Goal: Transaction & Acquisition: Subscribe to service/newsletter

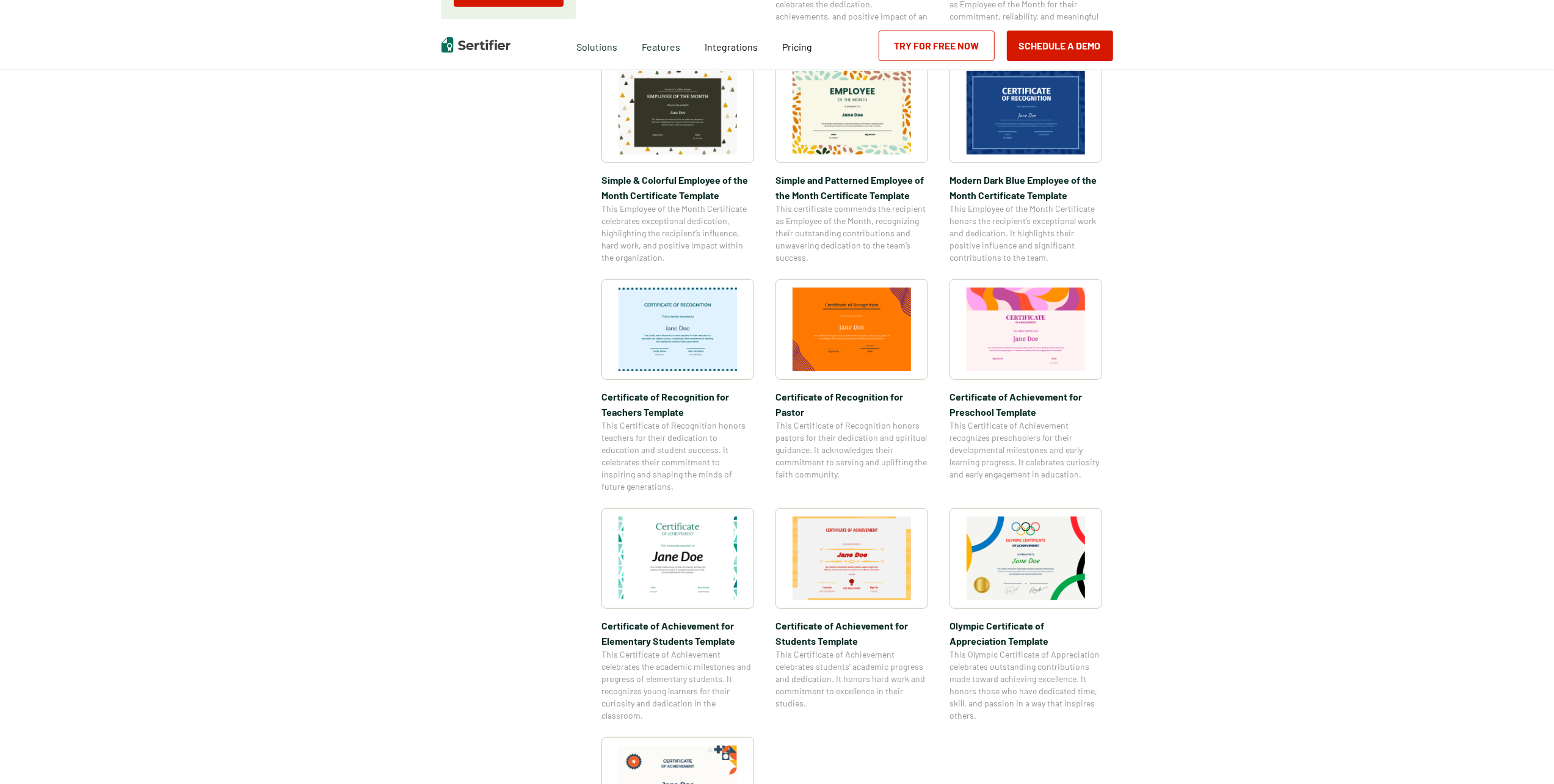
scroll to position [427, 0]
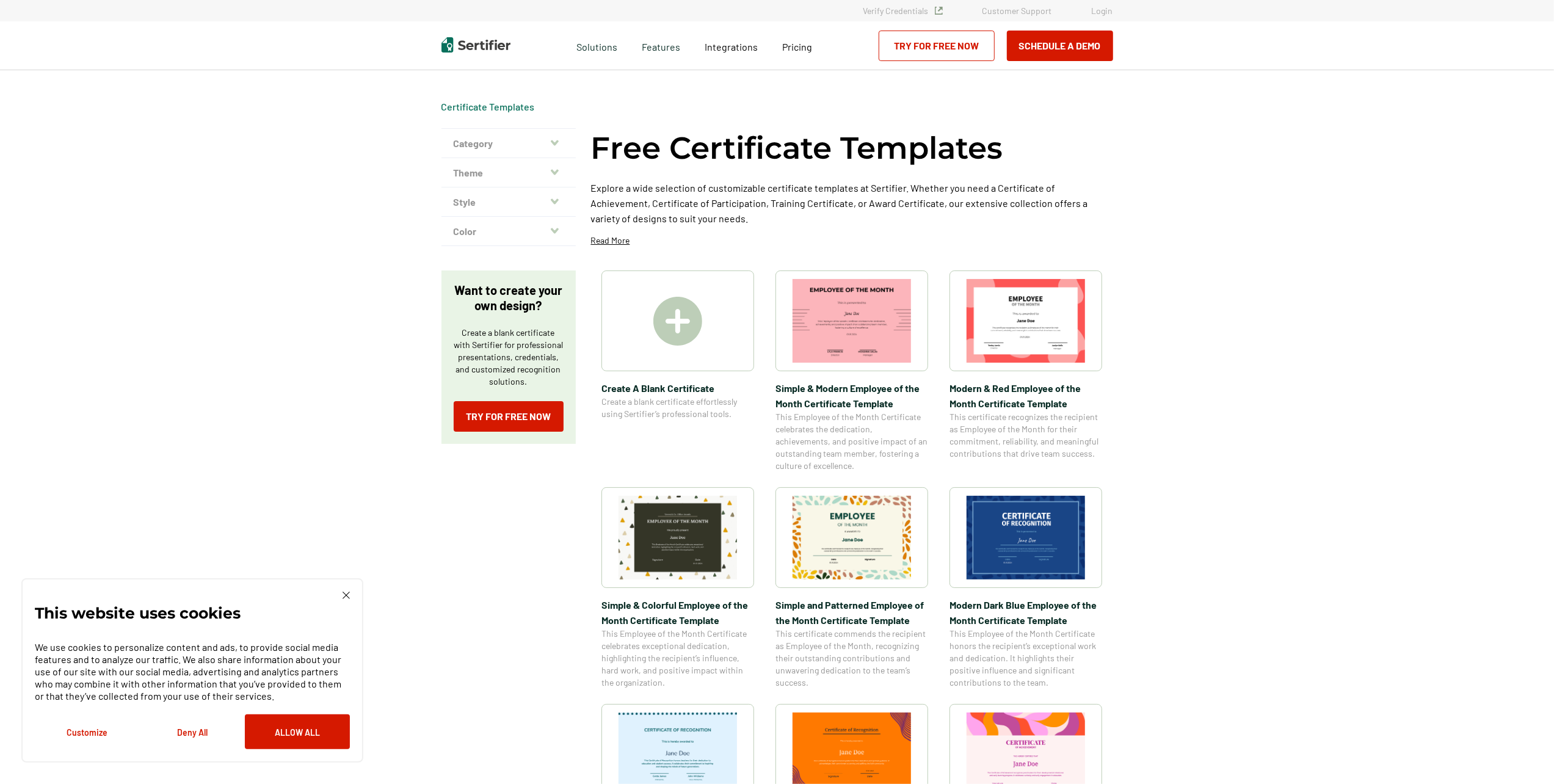
click at [547, 172] on button "Theme" at bounding box center [508, 173] width 135 height 30
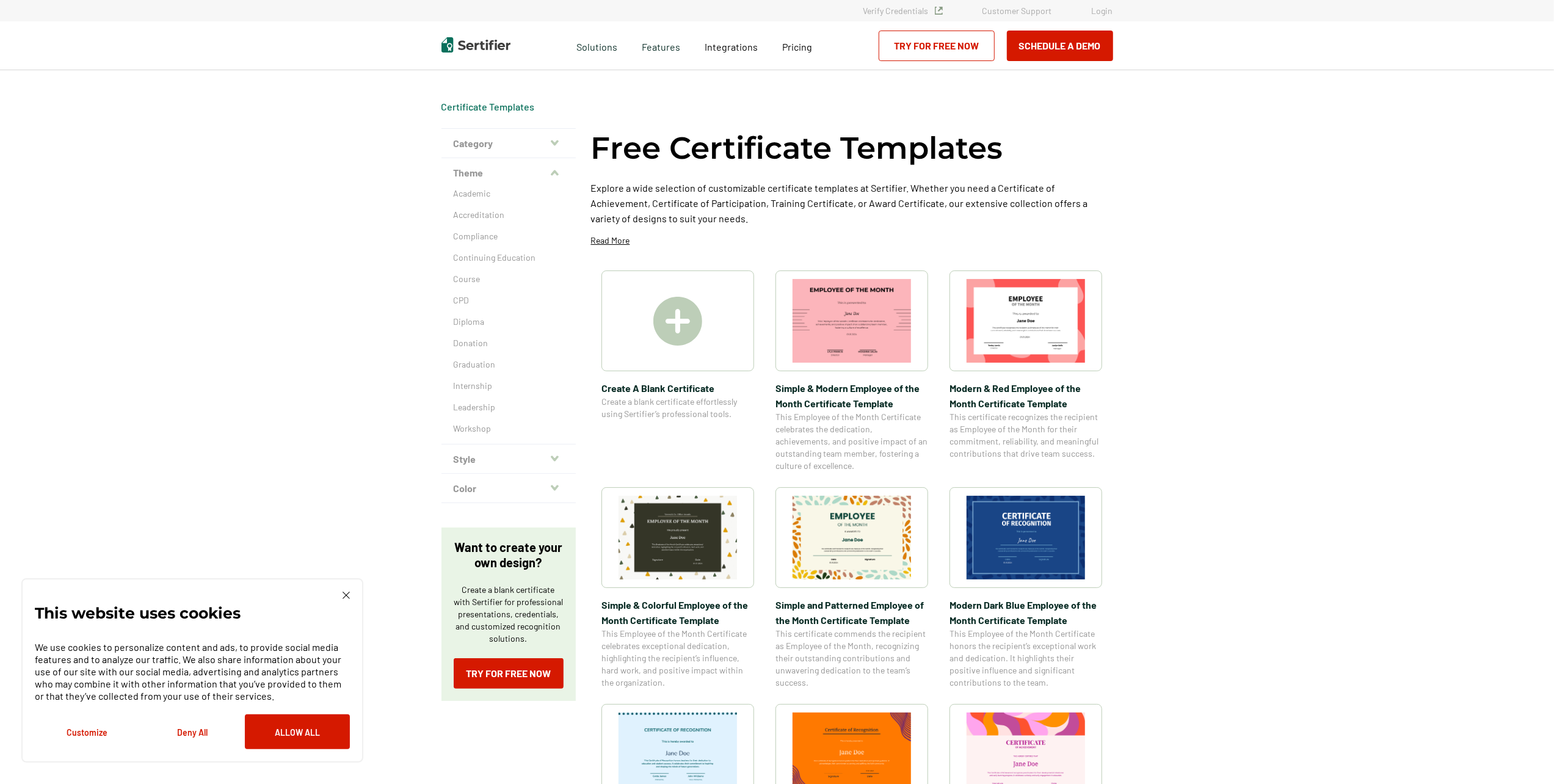
click at [689, 342] on img at bounding box center [677, 321] width 49 height 49
click at [959, 39] on link "Try for Free Now" at bounding box center [936, 46] width 116 height 31
